Goal: Information Seeking & Learning: Learn about a topic

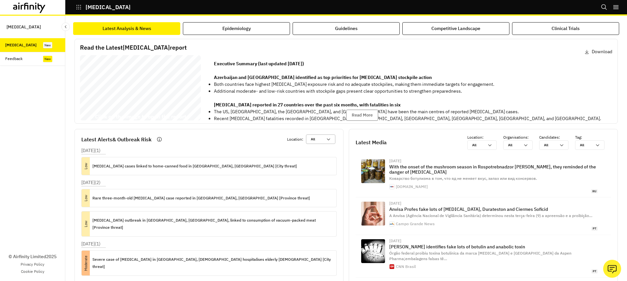
click at [324, 144] on div "All All" at bounding box center [320, 139] width 29 height 9
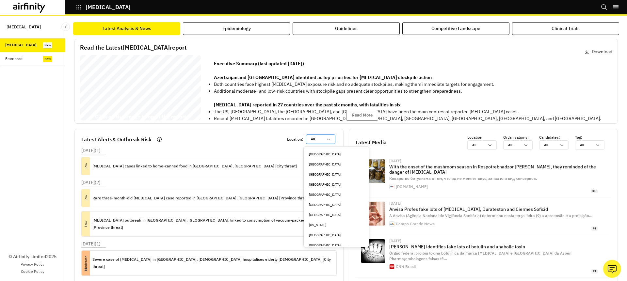
click at [321, 143] on div "All All" at bounding box center [316, 139] width 20 height 9
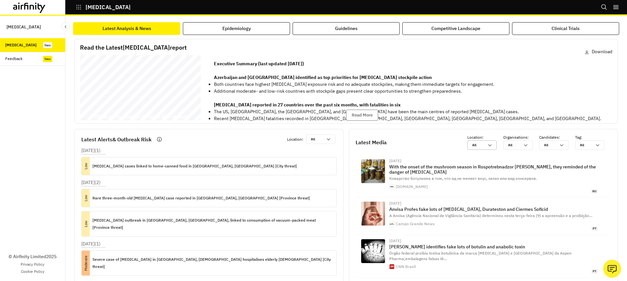
click at [487, 146] on icon at bounding box center [489, 145] width 5 height 5
click at [513, 146] on div at bounding box center [514, 145] width 12 height 6
click at [582, 145] on div at bounding box center [586, 145] width 12 height 6
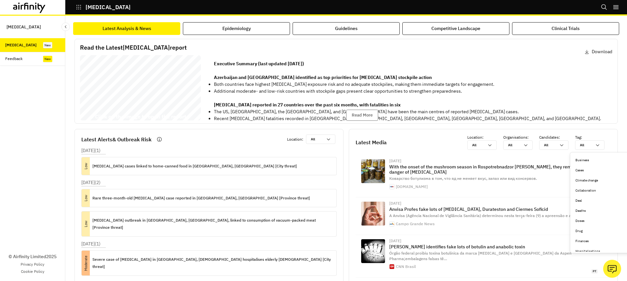
click at [461, 137] on div "Latest Media Location : All All Organisations : All All Candidates : All All Ta…" at bounding box center [483, 142] width 255 height 15
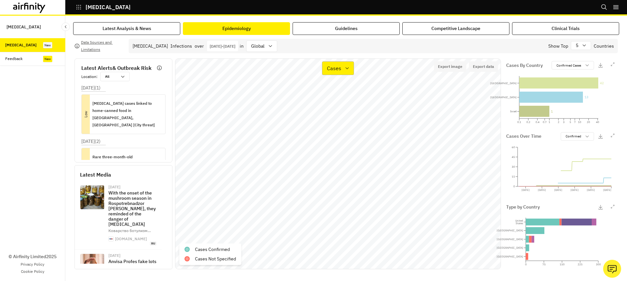
click at [336, 67] on p "Cases" at bounding box center [334, 68] width 14 height 8
click at [342, 103] on div "Types" at bounding box center [355, 100] width 55 height 8
click at [222, 249] on p "Iatrogenic [MEDICAL_DATA]" at bounding box center [224, 249] width 58 height 7
click at [127, 79] on div at bounding box center [125, 76] width 5 height 9
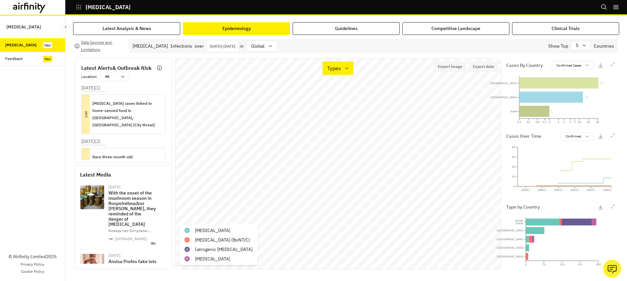
click at [123, 78] on div at bounding box center [125, 76] width 5 height 9
click at [217, 249] on p "Iatrogenic botulism" at bounding box center [224, 249] width 58 height 7
click at [153, 28] on button "Latest Analysis & News" at bounding box center [126, 28] width 107 height 13
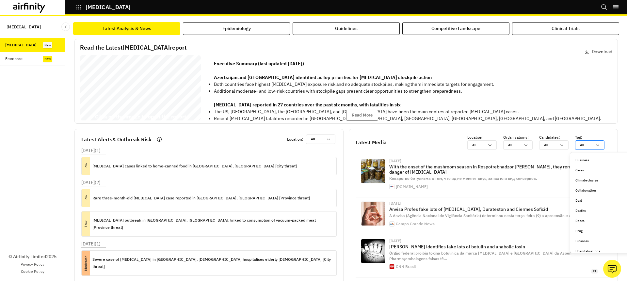
click at [592, 141] on div "All All" at bounding box center [589, 144] width 29 height 9
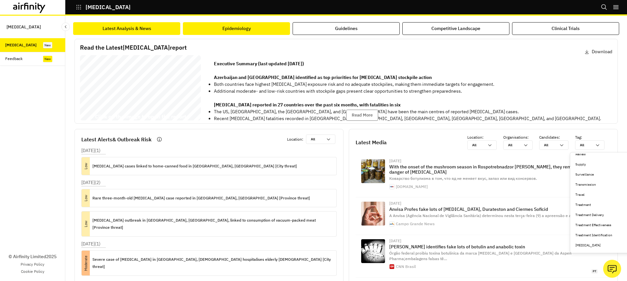
click at [263, 29] on button "Epidemiology" at bounding box center [236, 28] width 107 height 13
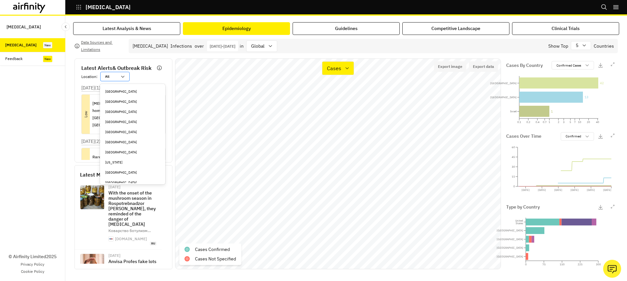
click at [121, 76] on icon at bounding box center [122, 76] width 5 height 5
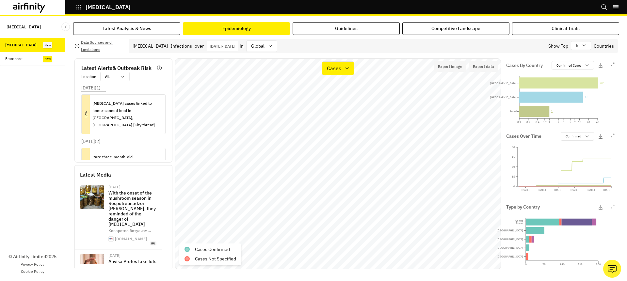
click at [153, 79] on div "Latest Alerts & Outbreak Risk Location : All All" at bounding box center [126, 72] width 90 height 17
click at [139, 22] on div "Latest Analysis & News Epidemiology Guidelines Competitive Landscape Clinical T…" at bounding box center [346, 149] width 562 height 266
